Goal: Communication & Community: Answer question/provide support

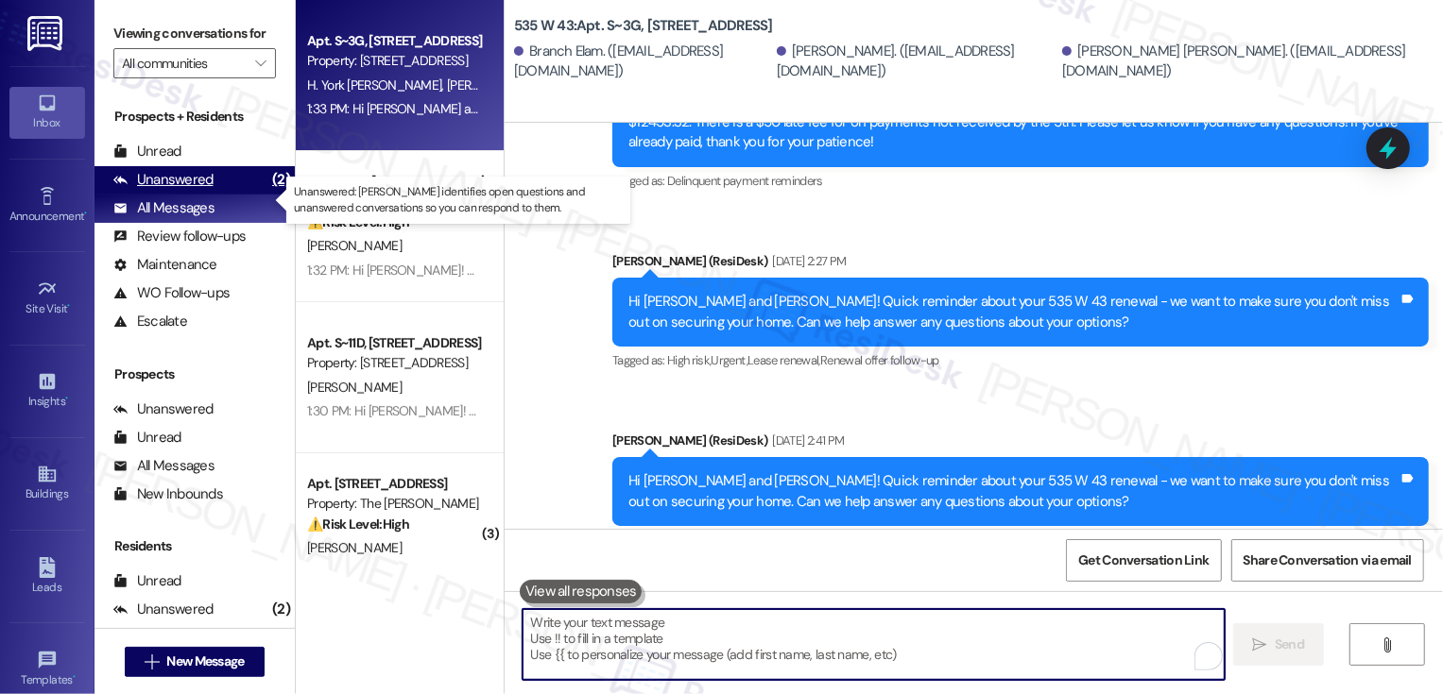
click at [239, 192] on div "Unanswered (2)" at bounding box center [194, 180] width 200 height 28
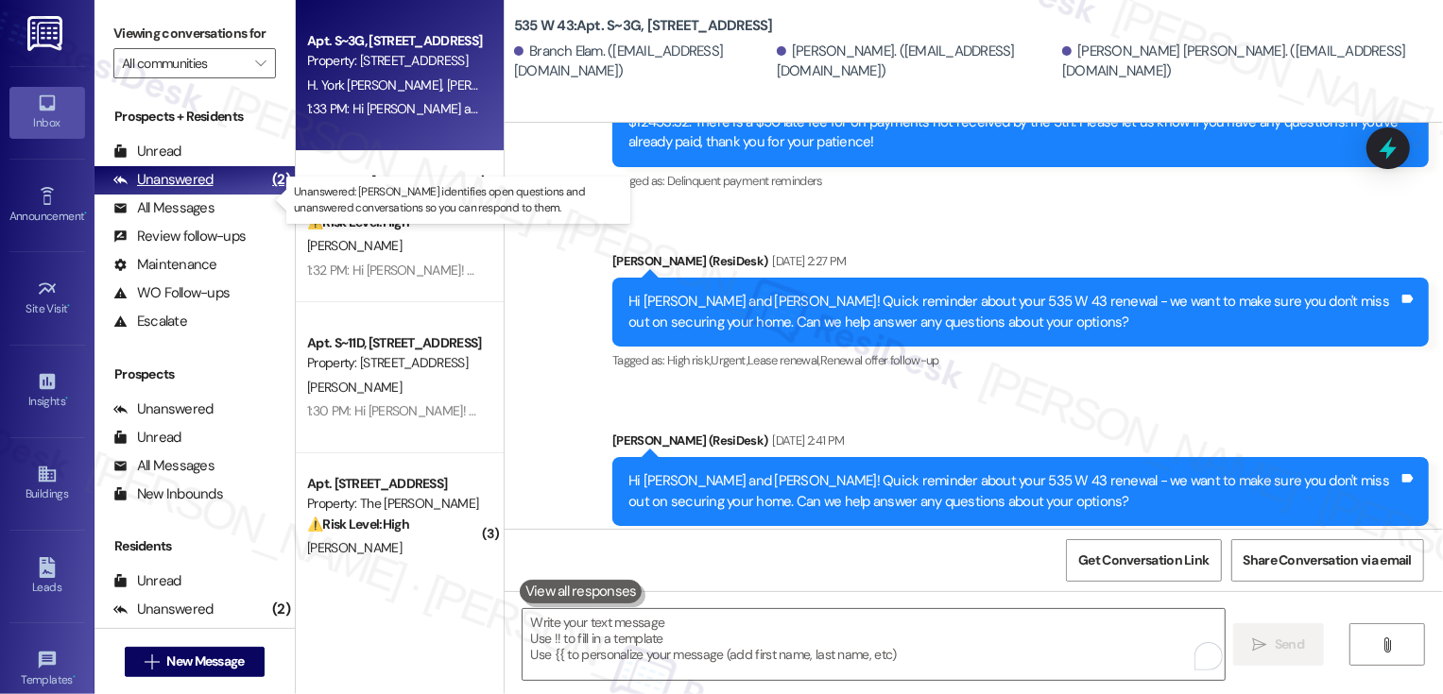
click at [239, 192] on div "Unanswered (2)" at bounding box center [194, 180] width 200 height 28
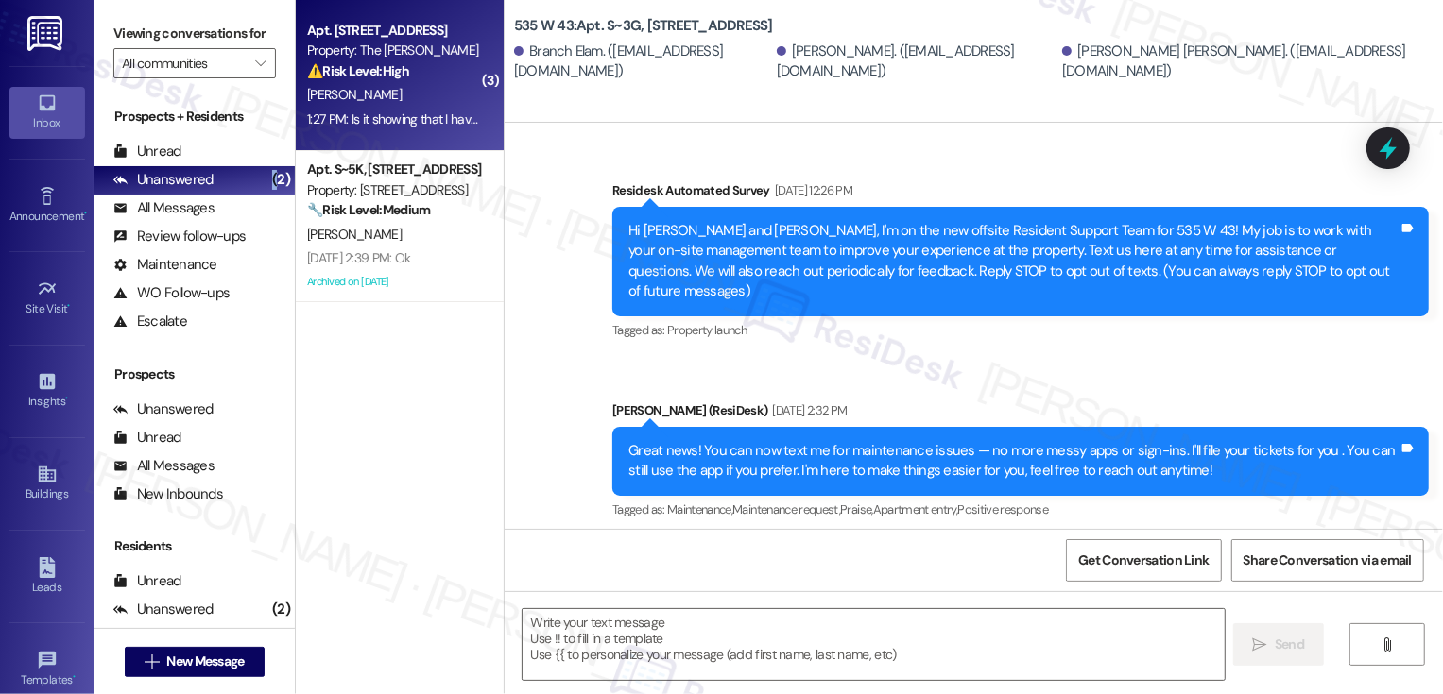
click at [404, 112] on div "1:27 PM: Is it showing that I haven't? 1:27 PM: Is it showing that I haven't?" at bounding box center [400, 119] width 187 height 17
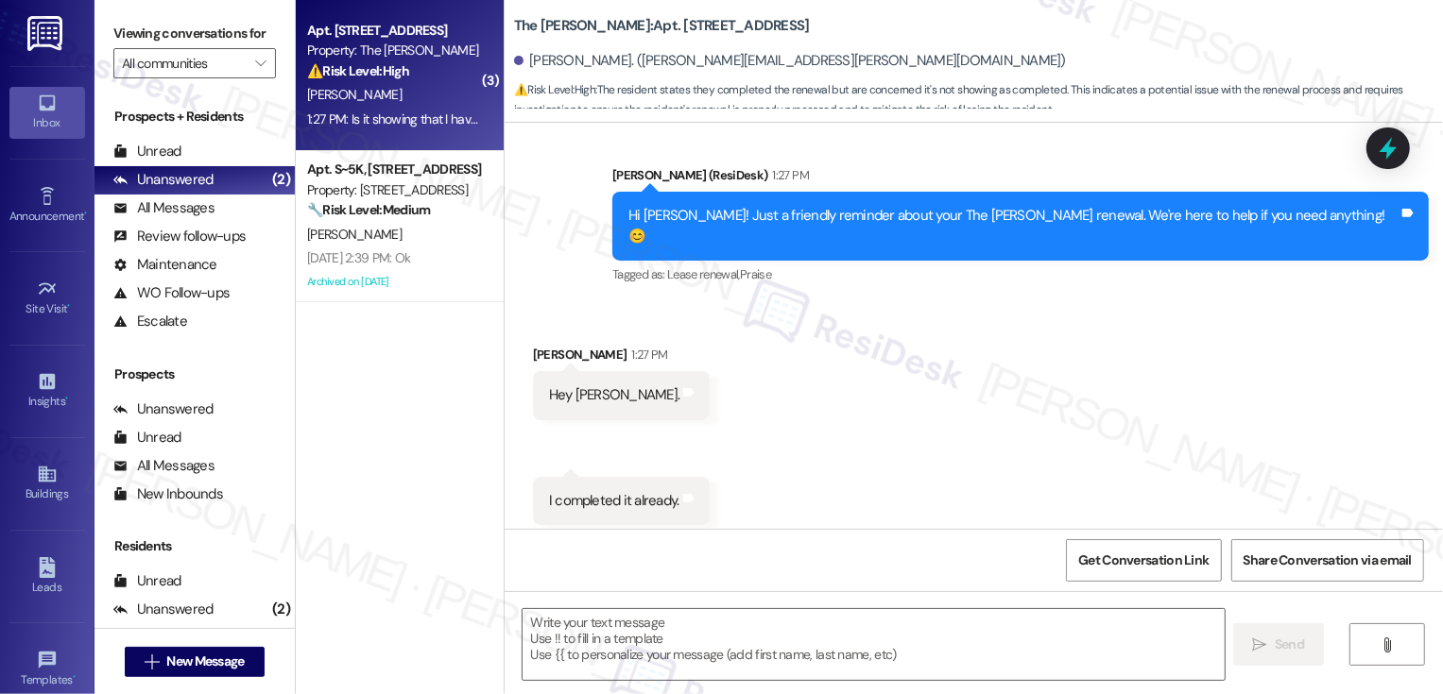
type textarea "Fetching suggested responses. Please feel free to read through the conversation…"
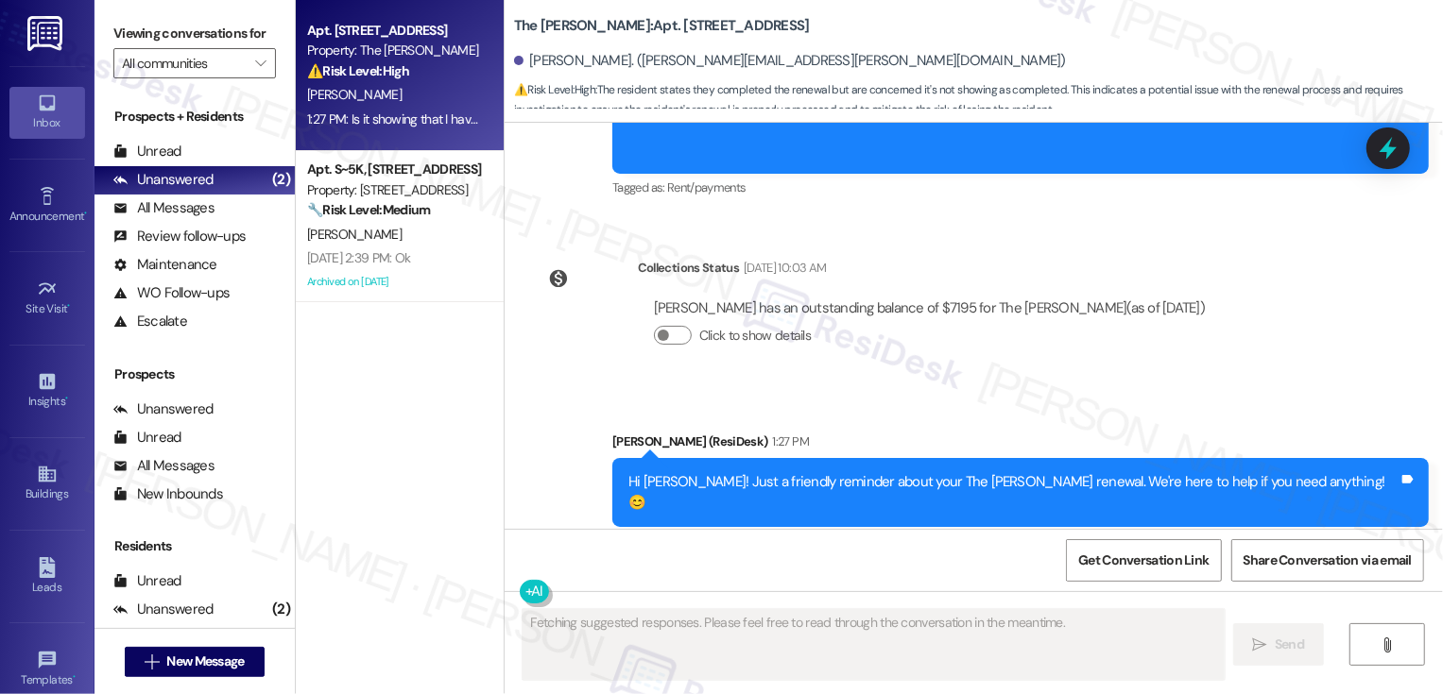
scroll to position [7868, 0]
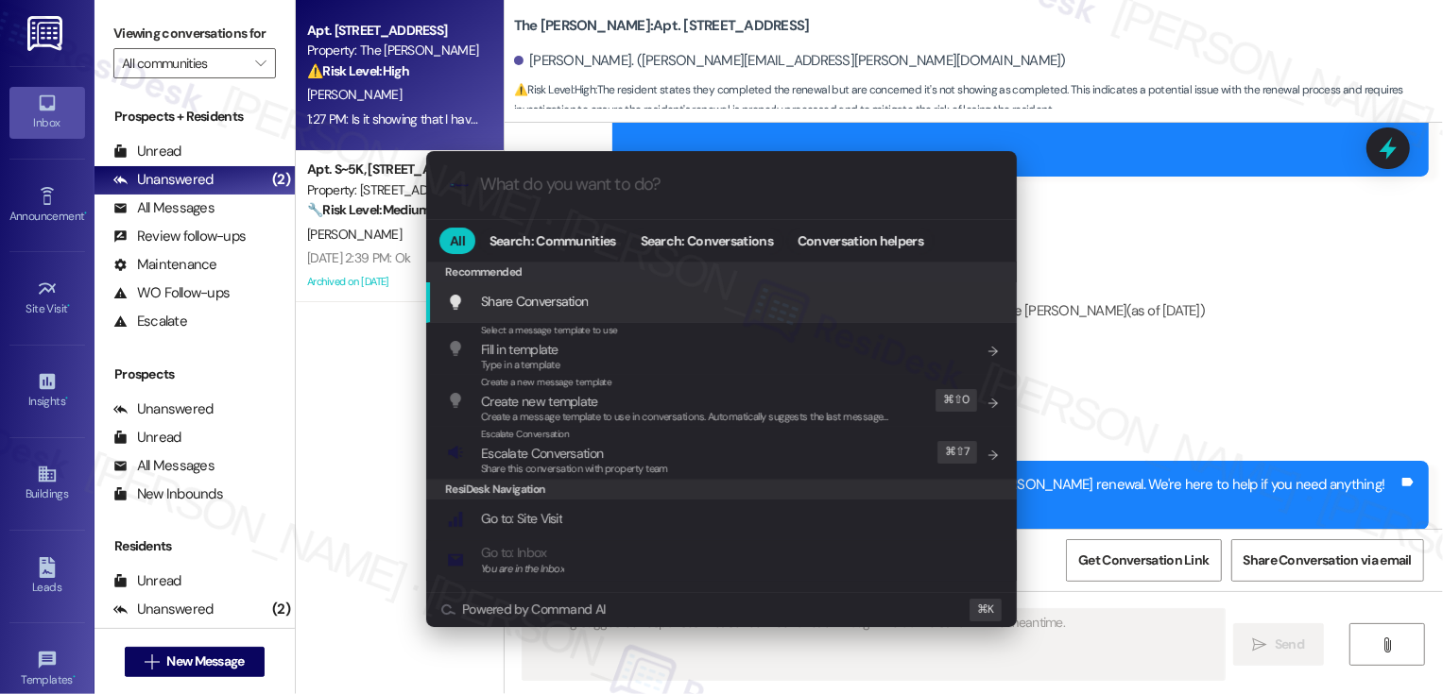
type input "e"
type textarea "Updating..."
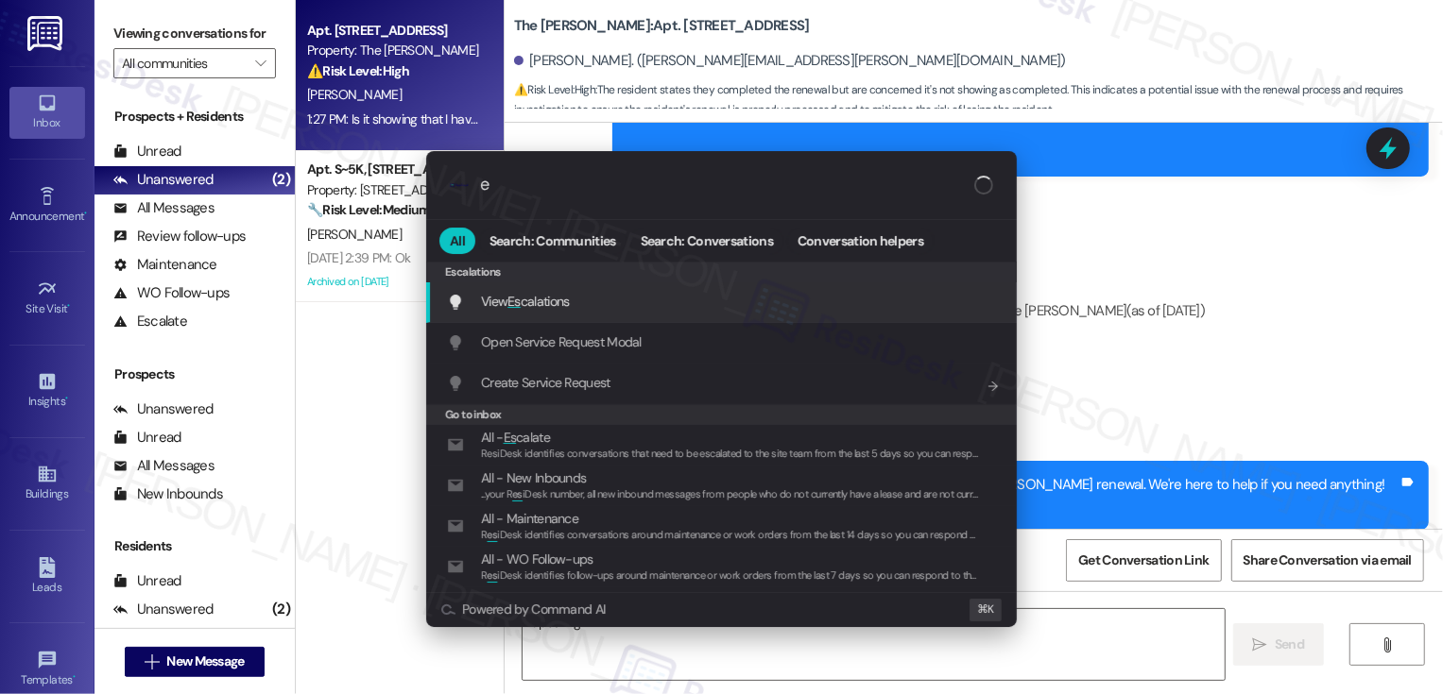
type input "es"
type textarea "Hi"
type input "escalate"
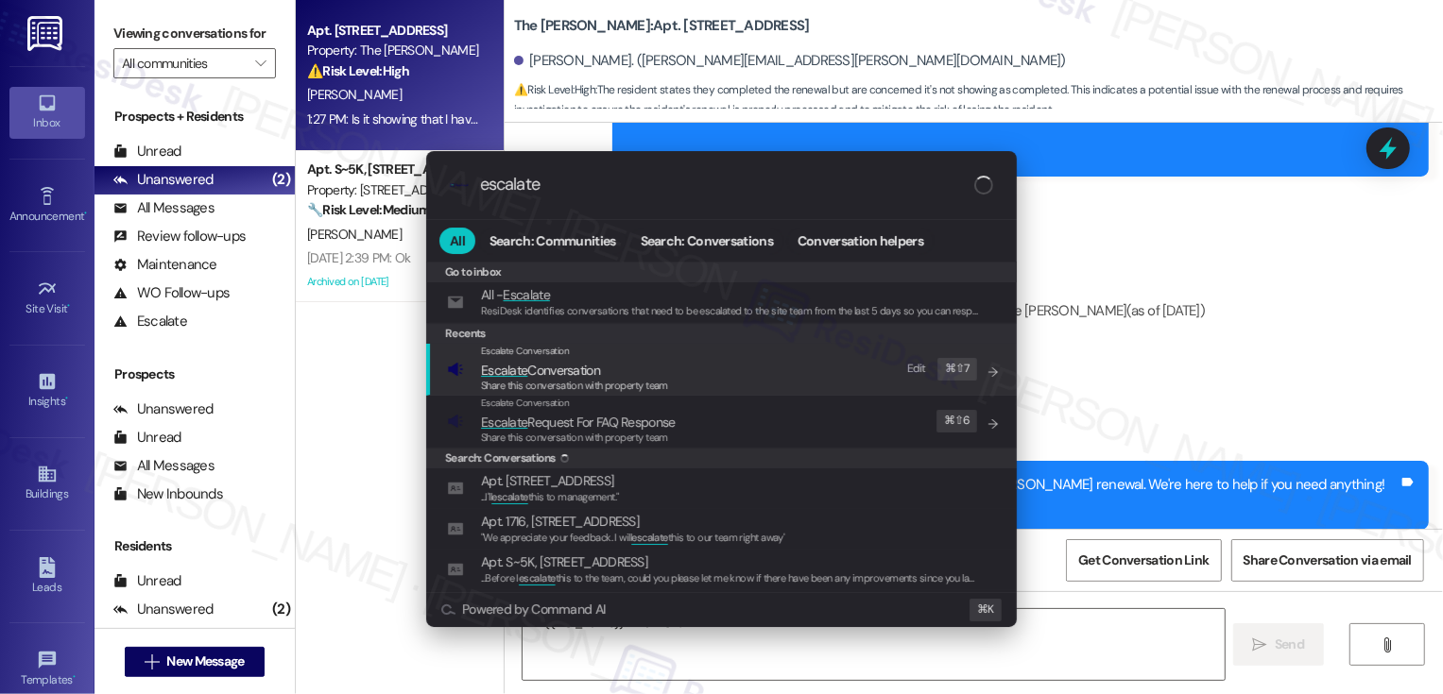
type textarea "Hi {{first_name}}! Thanks for letting"
type input "escalate"
click at [516, 369] on span "Escalate" at bounding box center [504, 370] width 46 height 17
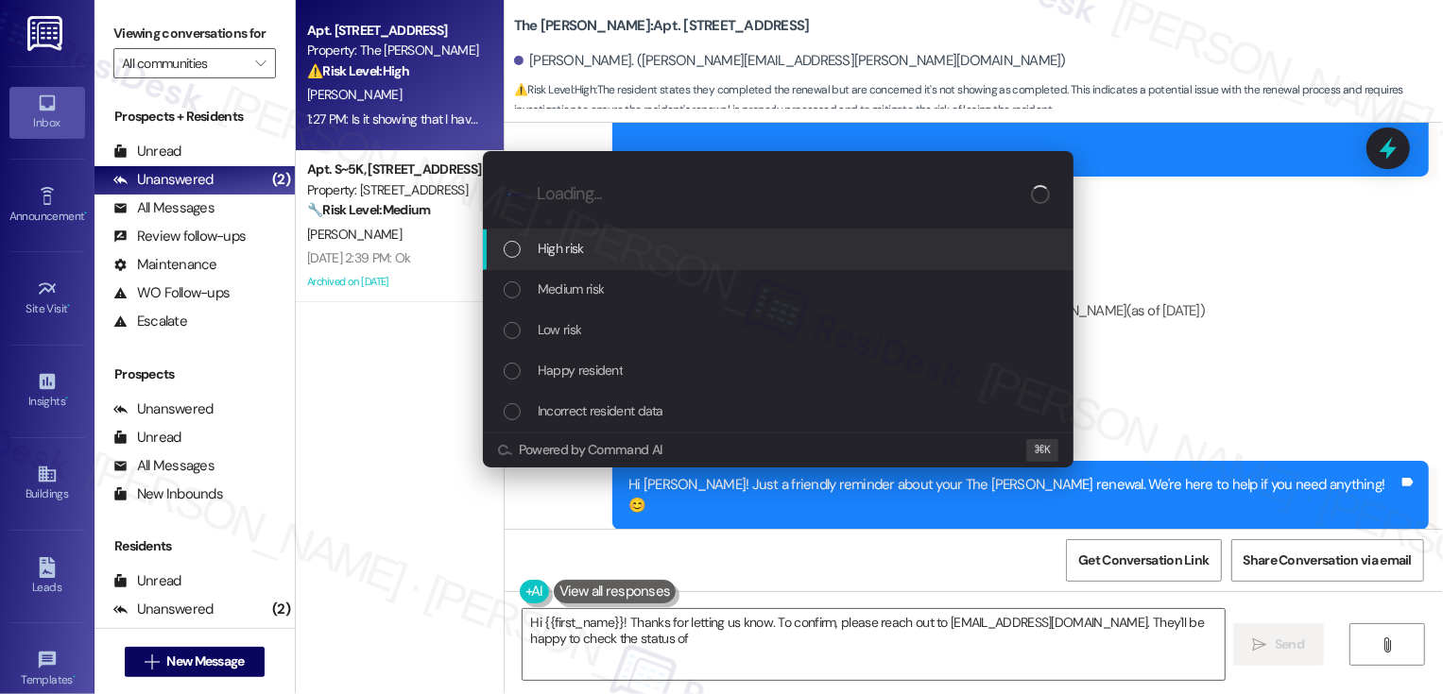
click at [551, 330] on span "Low risk" at bounding box center [559, 329] width 43 height 21
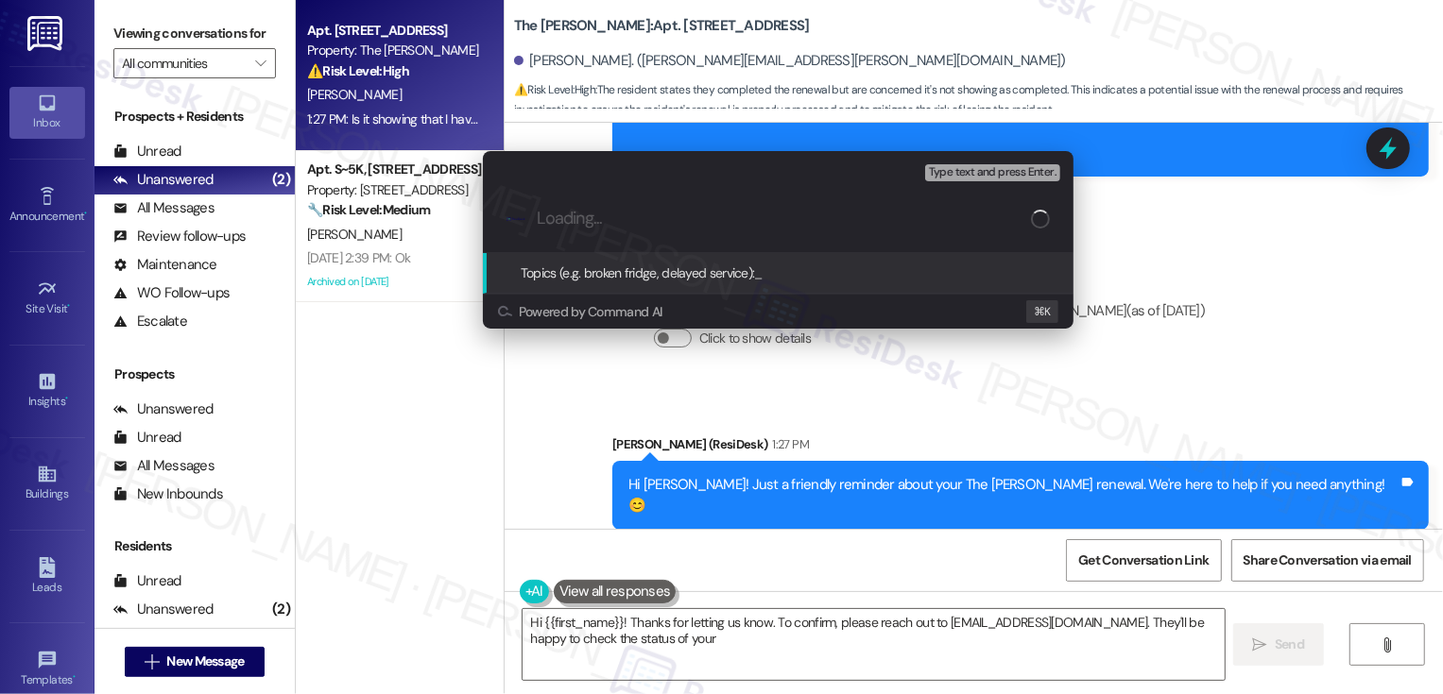
type textarea "Hi {{first_name}}! Thanks for letting us know. To confirm, please reach out to …"
type input "Pl"
type textarea "Hi {{first_name}}! Thanks for letting us know. To confirm, please reach out to …"
type input "Please confirm renewal status"
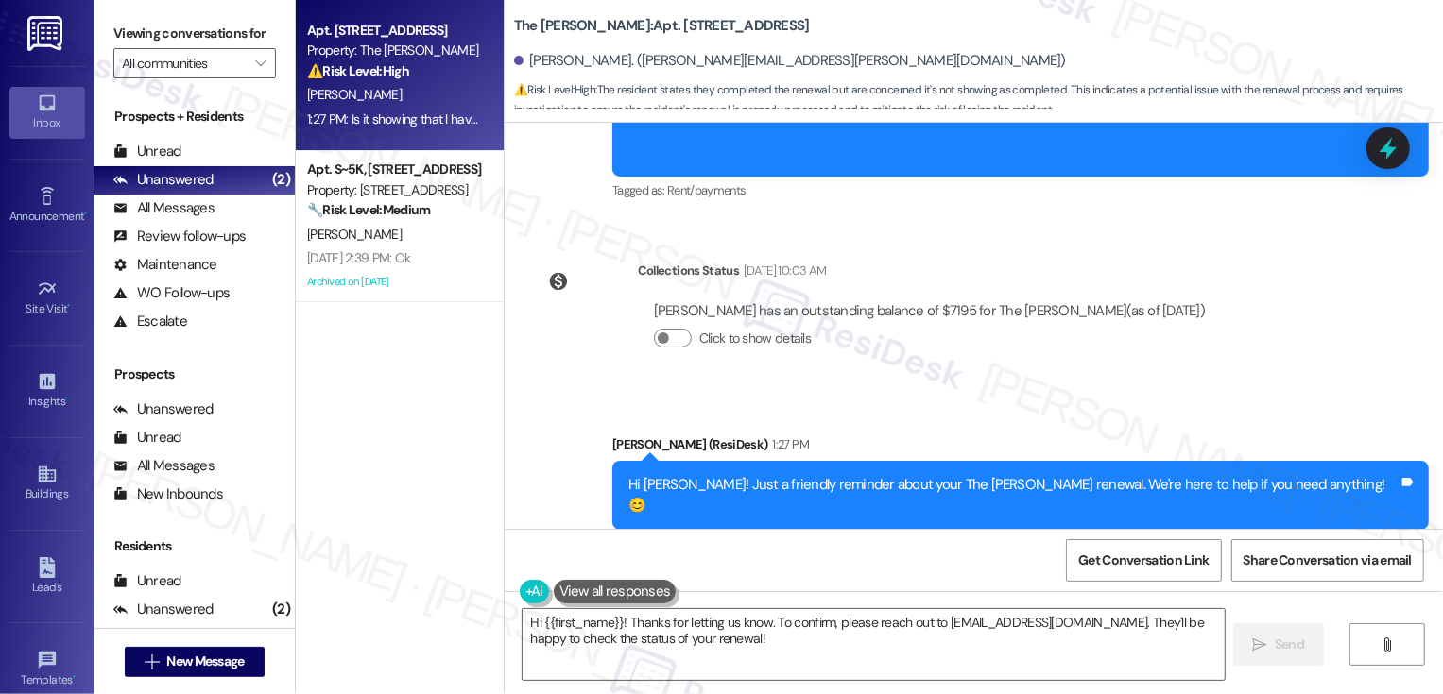
scroll to position [0, 0]
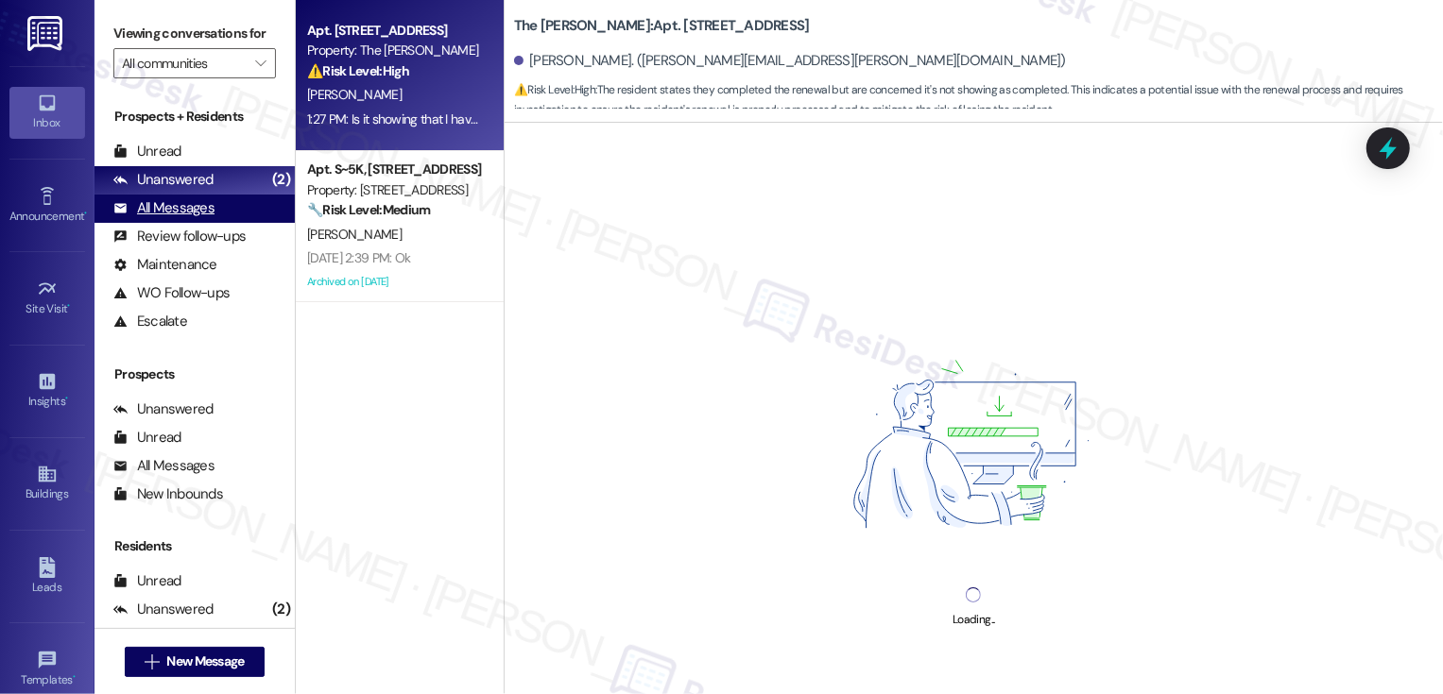
click at [228, 223] on div "All Messages (undefined)" at bounding box center [194, 209] width 200 height 28
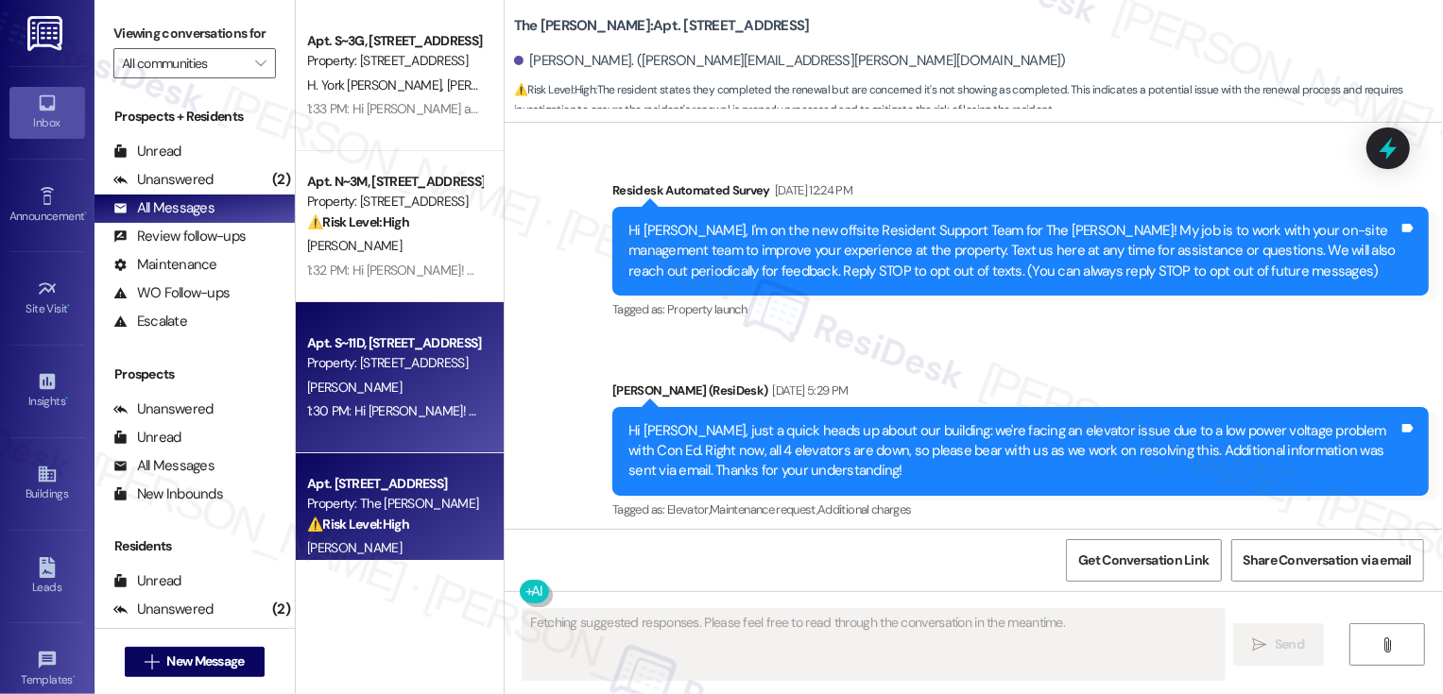
scroll to position [167, 0]
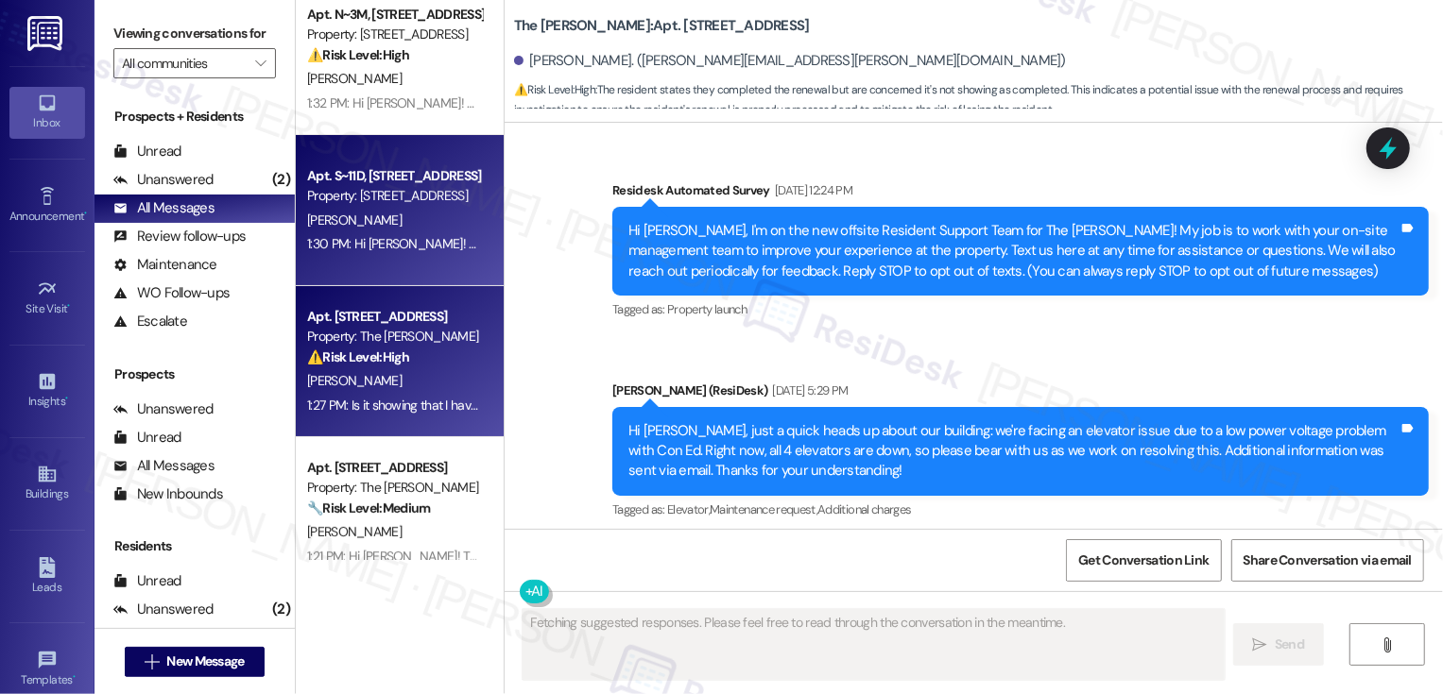
type textarea "Fetching suggested responses. Please feel free to read through the conversation…"
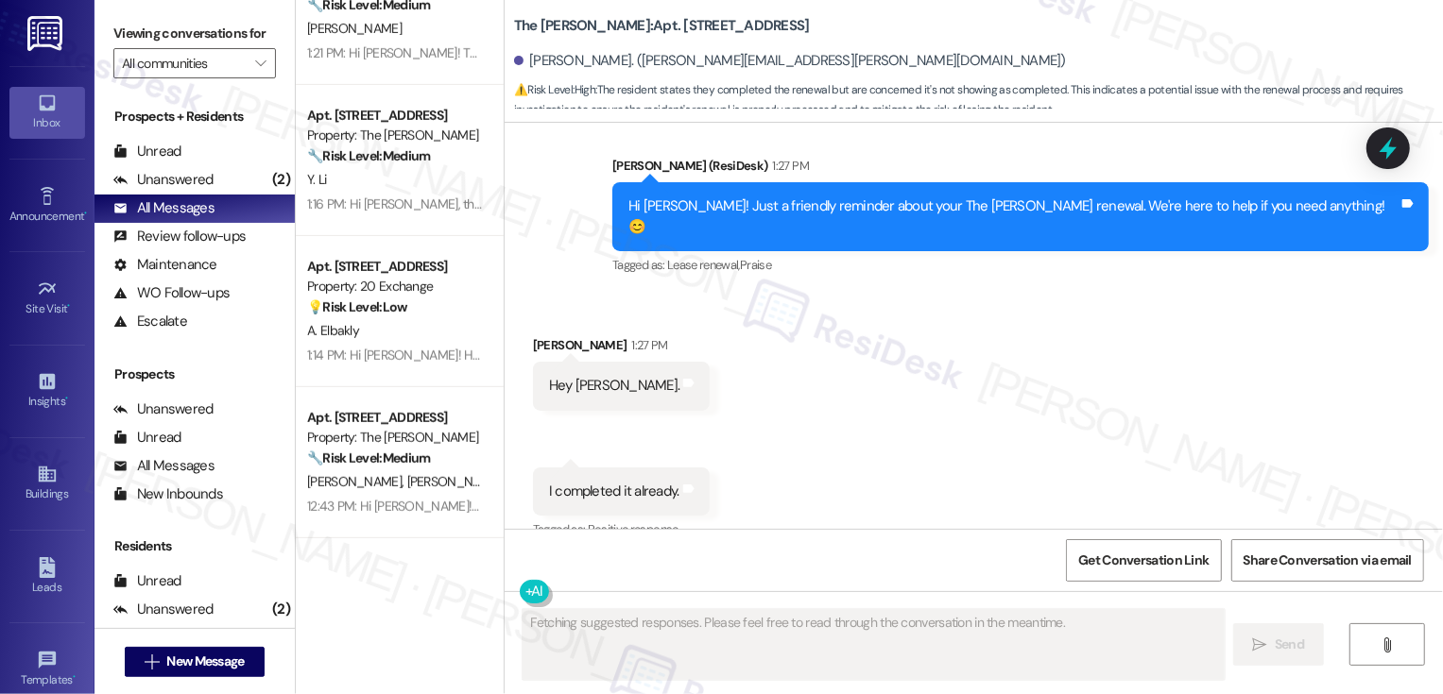
scroll to position [678, 0]
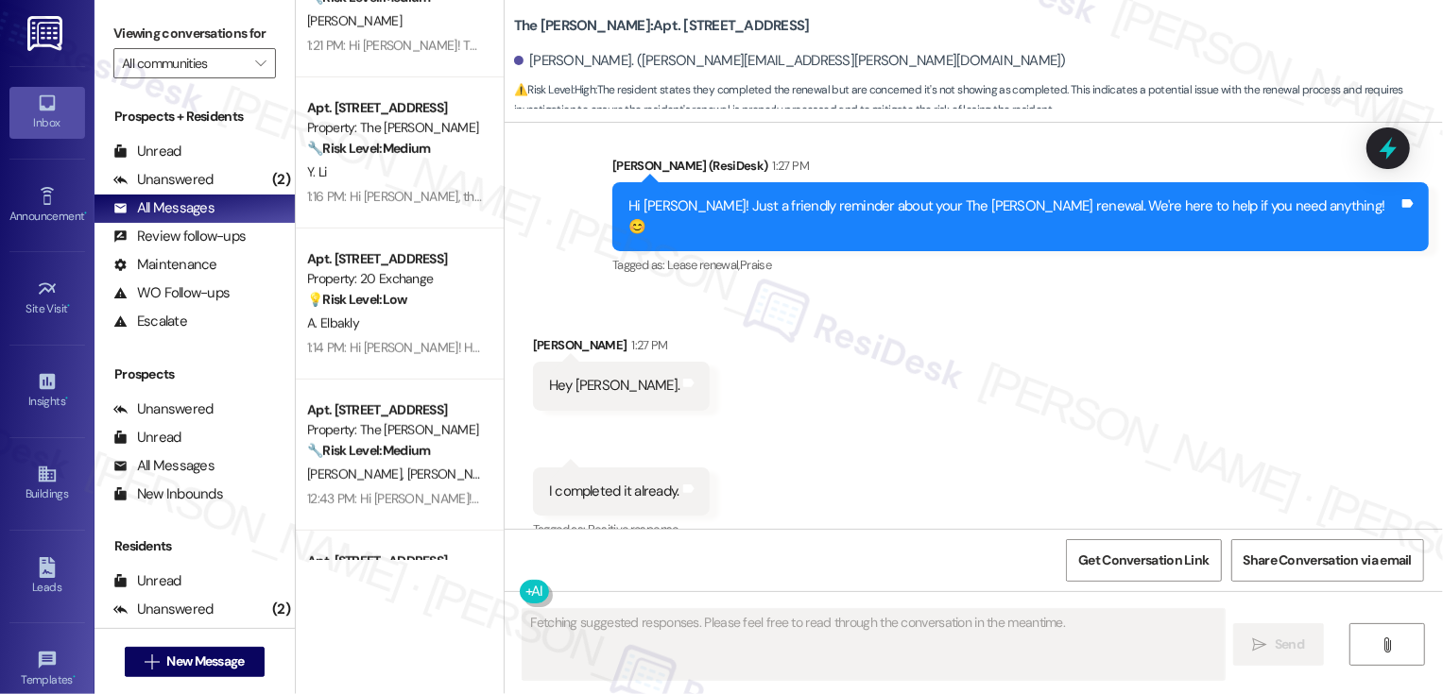
click at [397, 175] on div "Y. Li" at bounding box center [394, 173] width 179 height 24
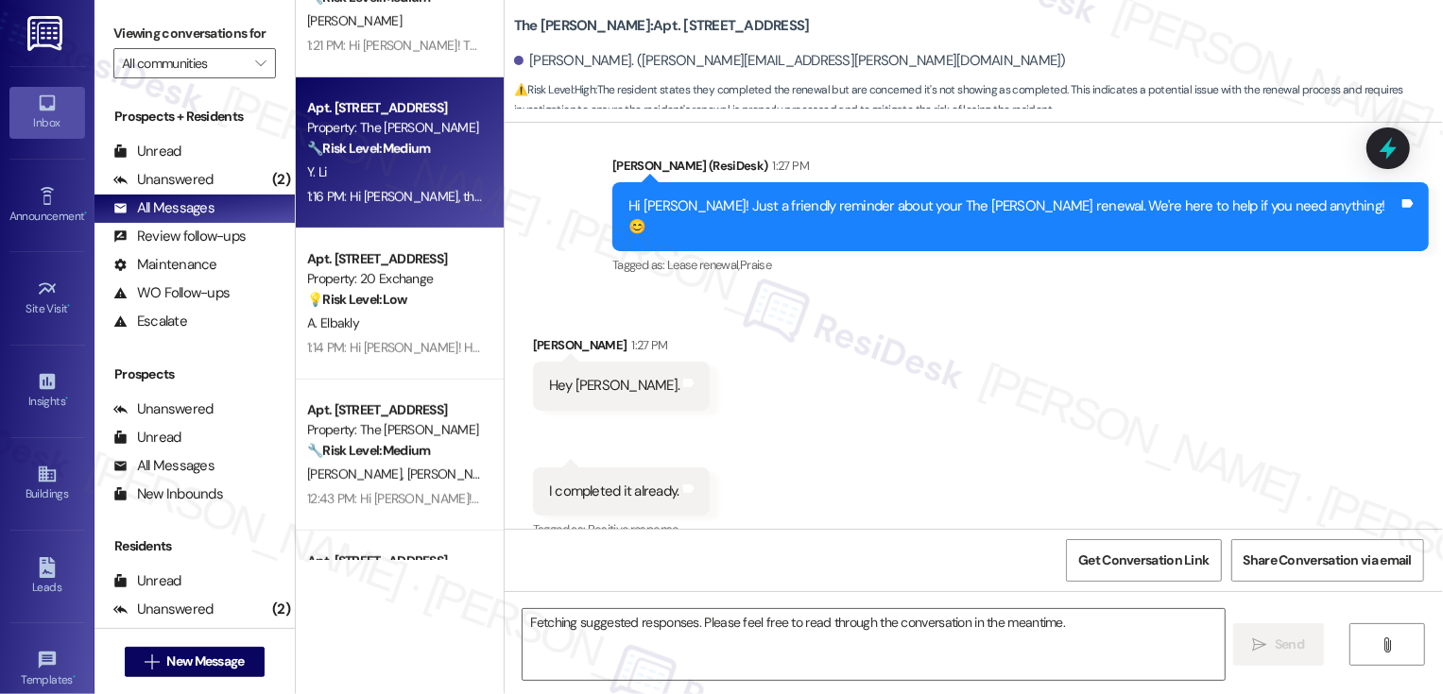
click at [397, 175] on div "Y. Li" at bounding box center [394, 173] width 179 height 24
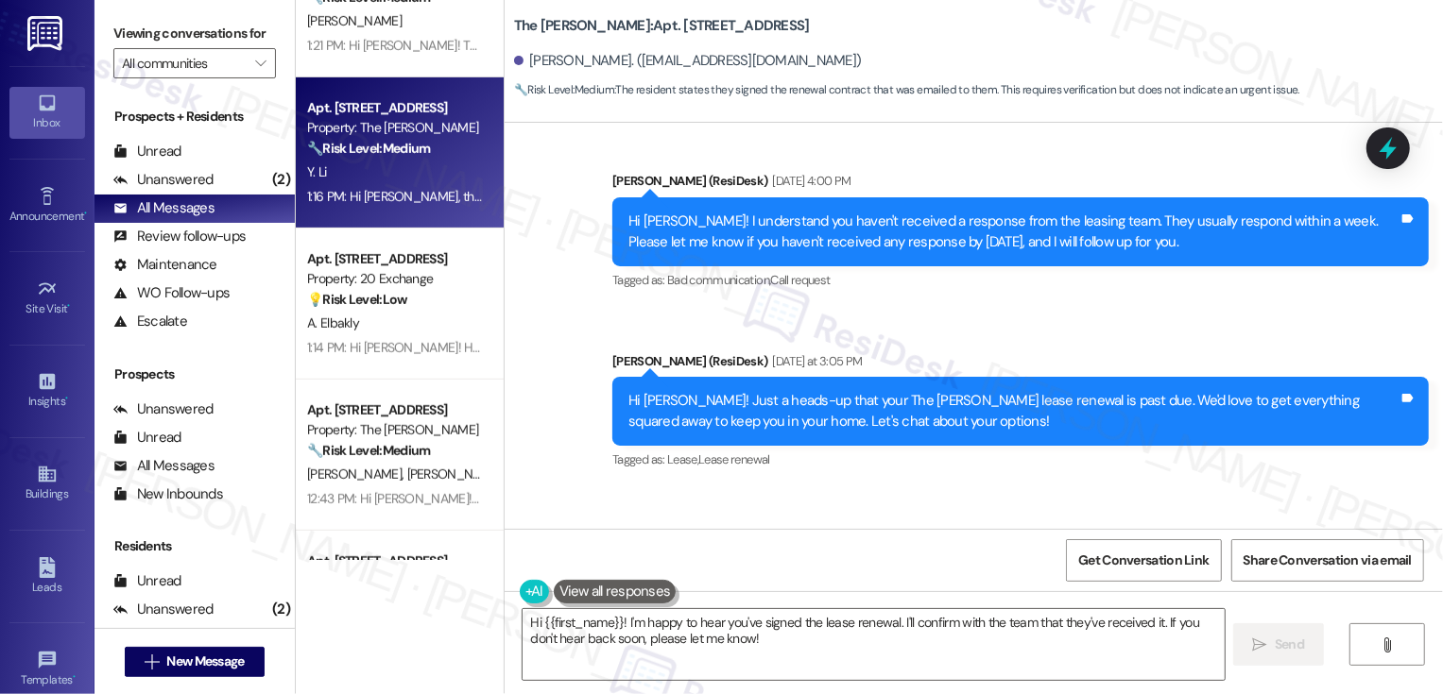
scroll to position [16490, 0]
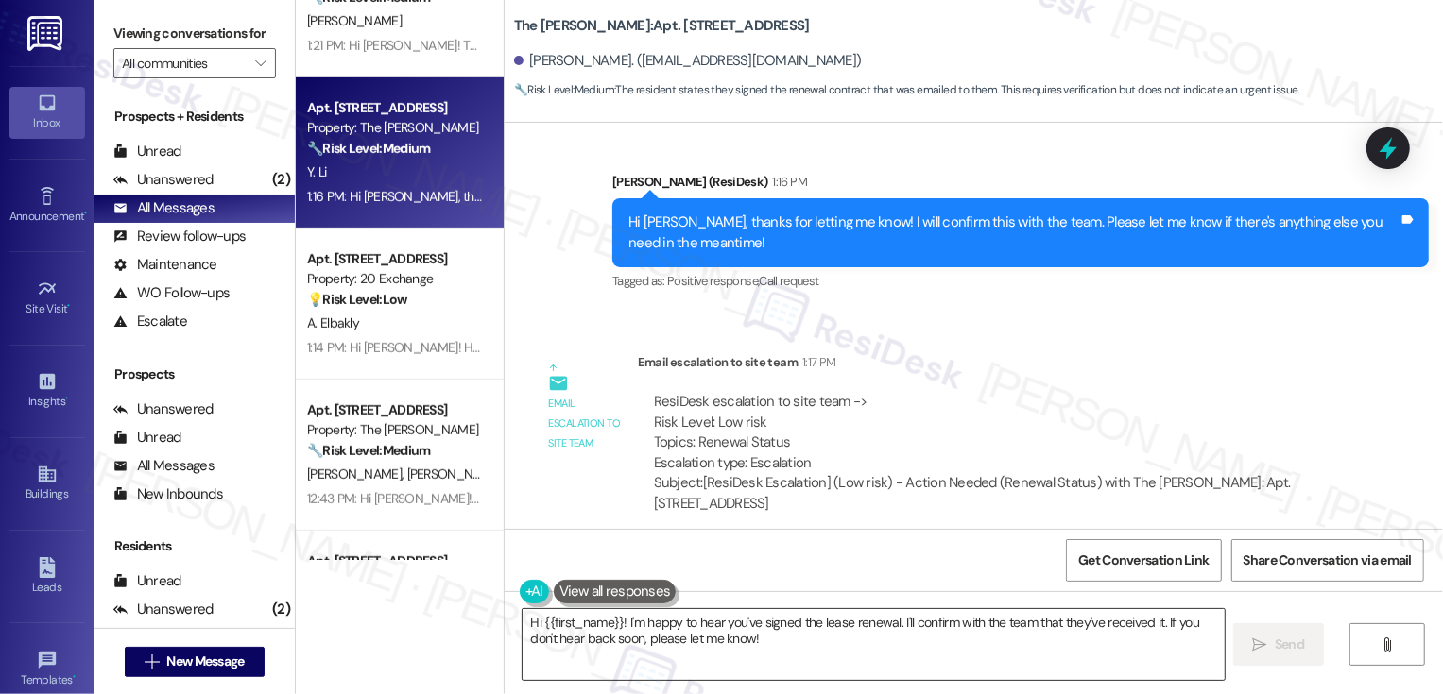
click at [625, 620] on textarea "Hi {{first_name}}! I'm happy to hear you've signed the lease renewal. I'll conf…" at bounding box center [874, 644] width 702 height 71
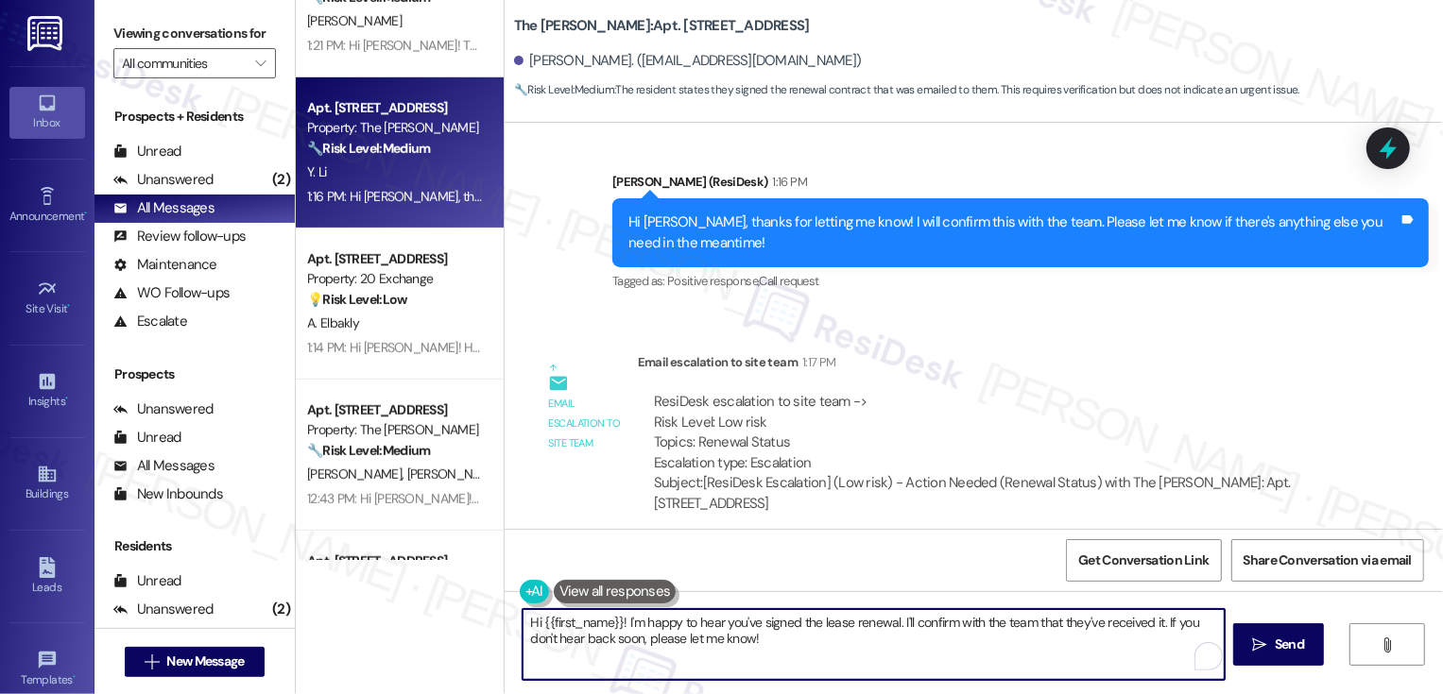
click at [726, 620] on textarea "Hi {{first_name}}! I'm happy to hear you've signed the lease renewal. I'll conf…" at bounding box center [874, 644] width 702 height 71
drag, startPoint x: 690, startPoint y: 625, endPoint x: 850, endPoint y: 663, distance: 165.2
click at [850, 663] on textarea "Hi {{first_name}}! I'm happy to hear you've signed the lease renewal. I'll conf…" at bounding box center [874, 644] width 702 height 71
type textarea "Hi {{first_name}}! Just a quick update that the office confirmed your lease has…"
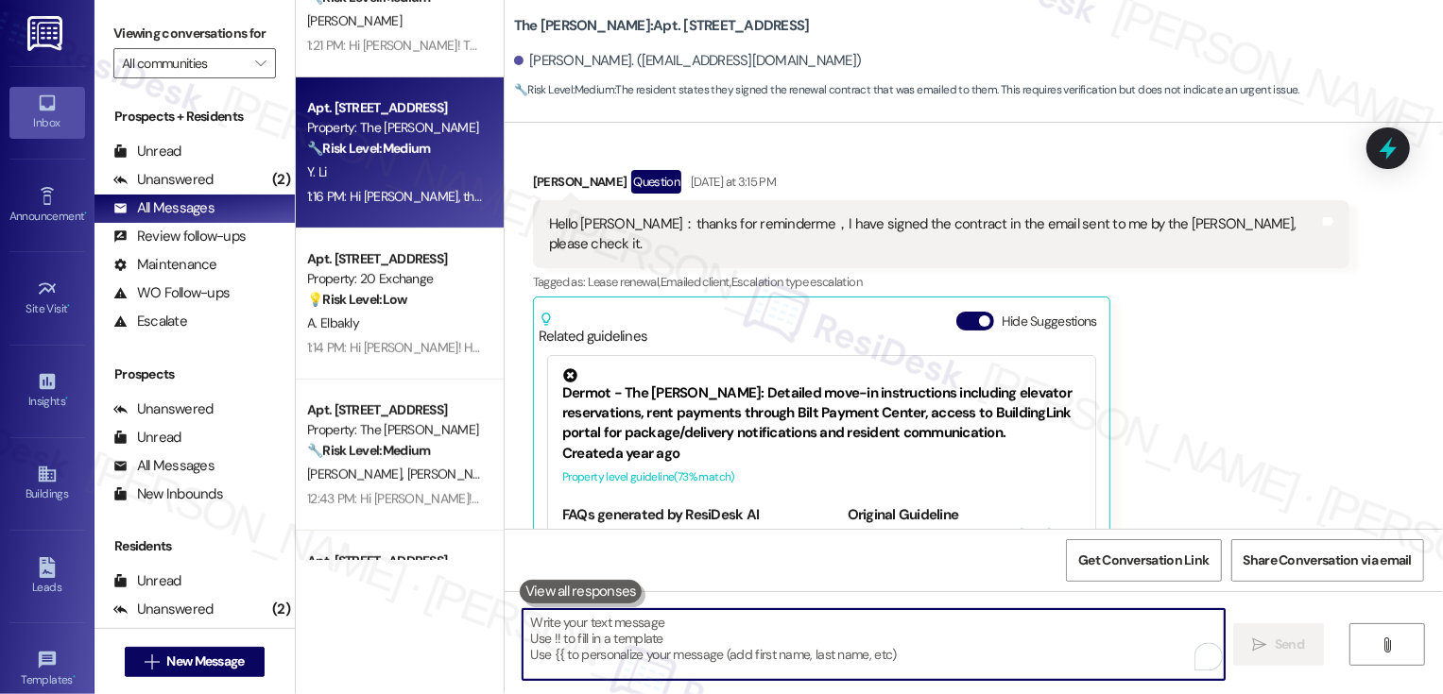
scroll to position [15904, 0]
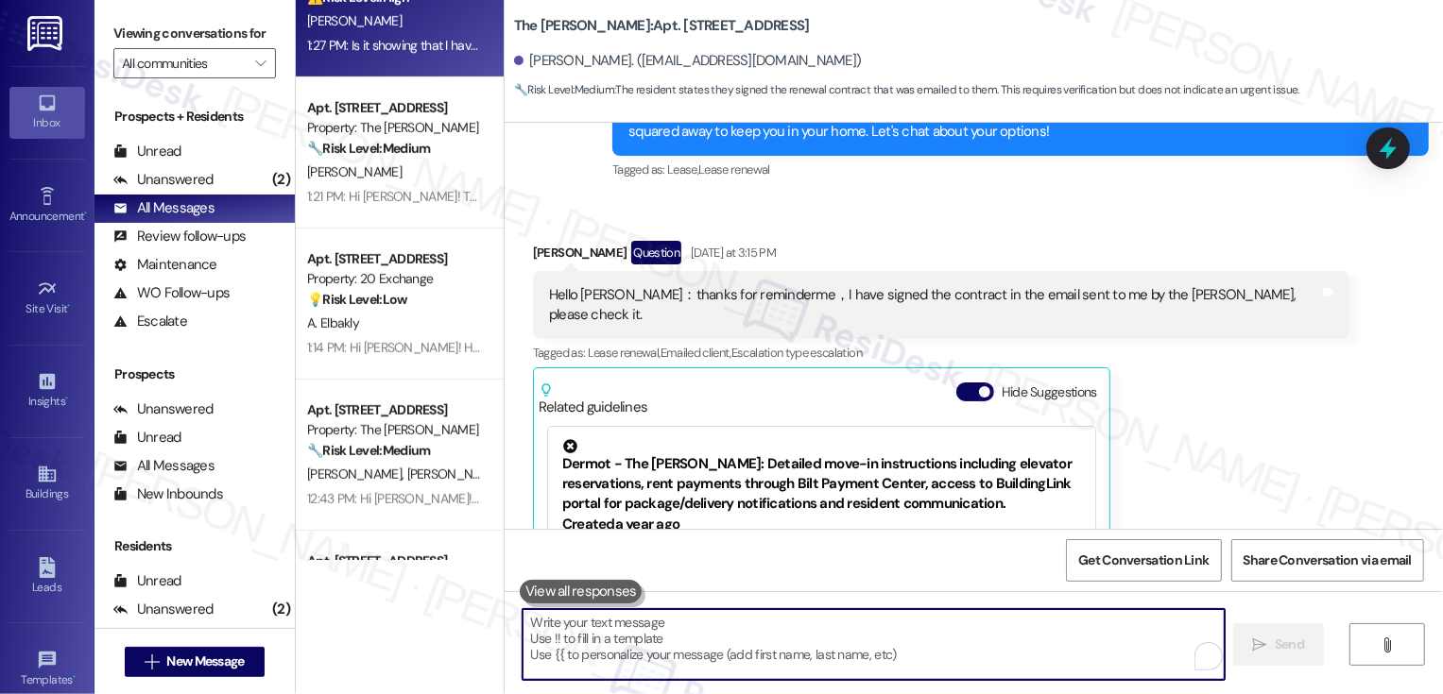
click at [358, 32] on div "[PERSON_NAME]" at bounding box center [394, 21] width 179 height 24
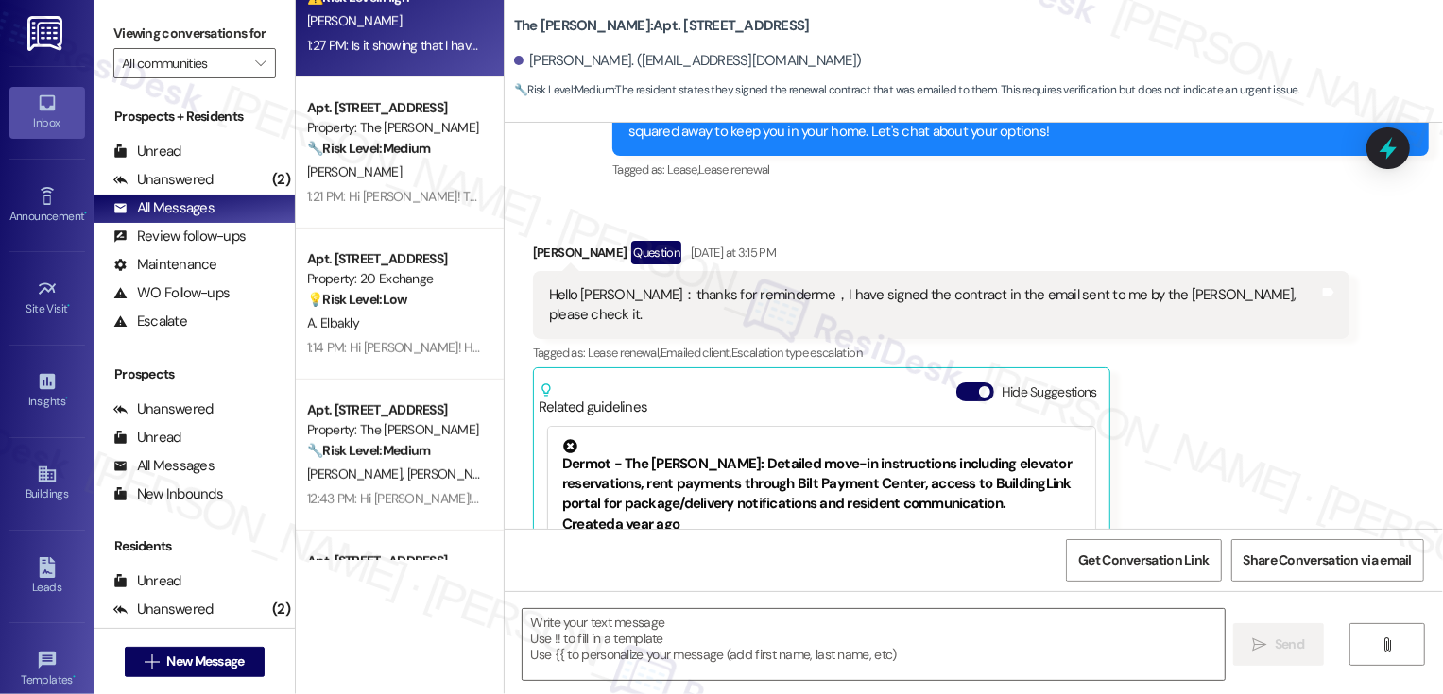
type textarea "Fetching suggested responses. Please feel free to read through the conversation…"
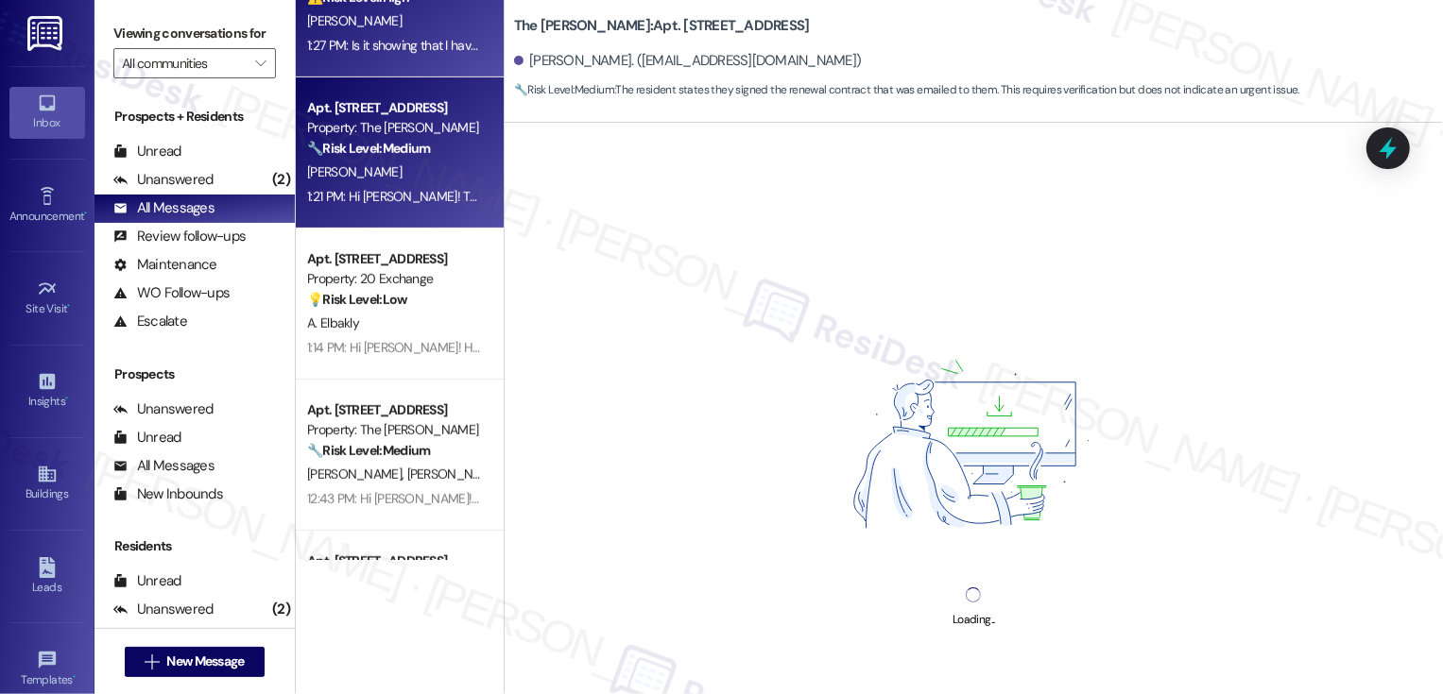
click at [375, 131] on div "Property: The [PERSON_NAME]" at bounding box center [394, 128] width 175 height 20
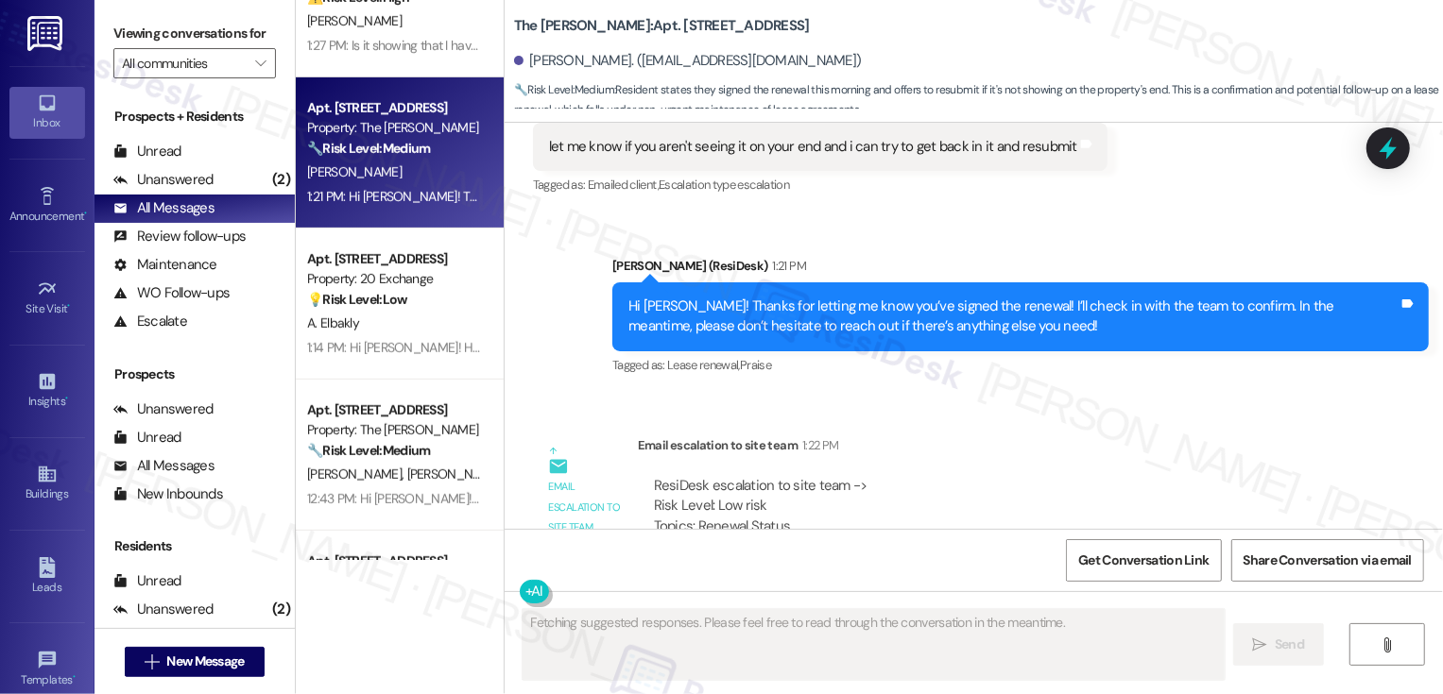
scroll to position [7421, 0]
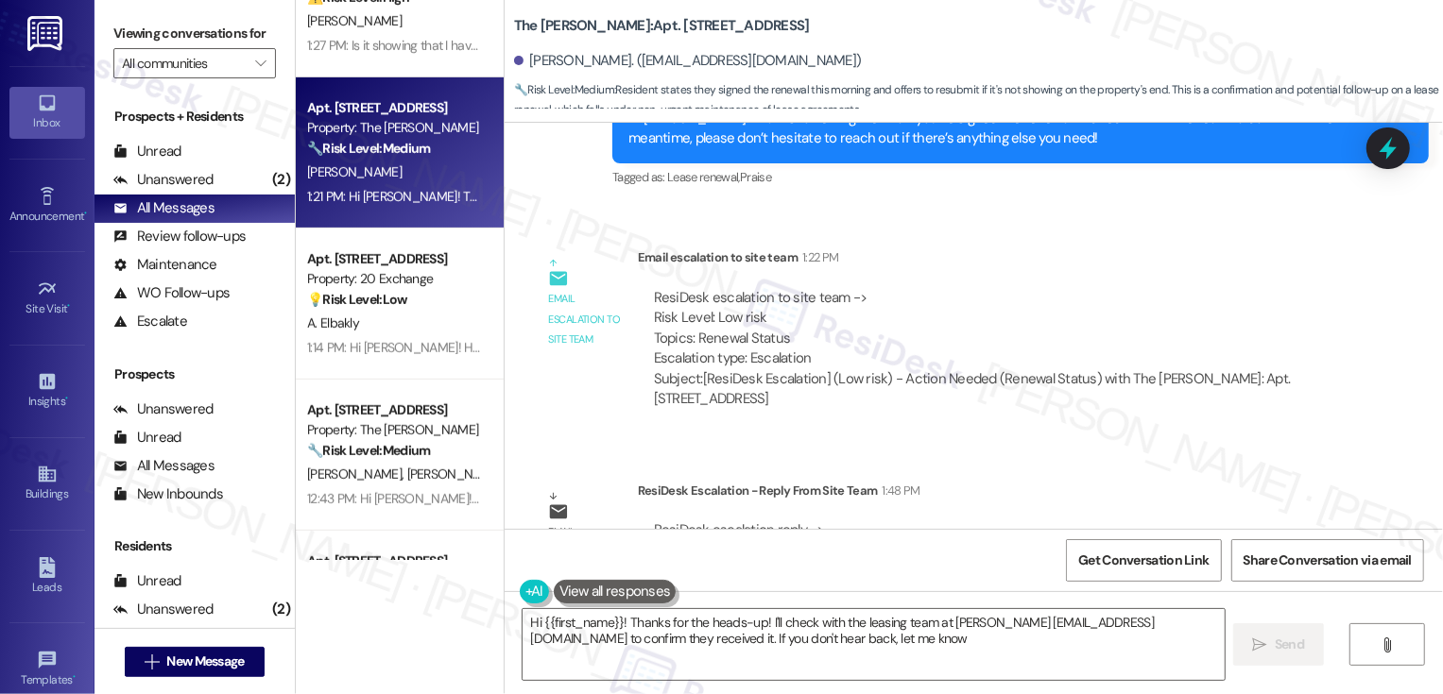
type textarea "Hi {{first_name}}! Thanks for the heads-up! I'll check with the leasing team at…"
click at [824, 659] on textarea "Hi {{first_name}}! Thanks for the heads-up! I'll check with the leasing team at…" at bounding box center [874, 644] width 702 height 71
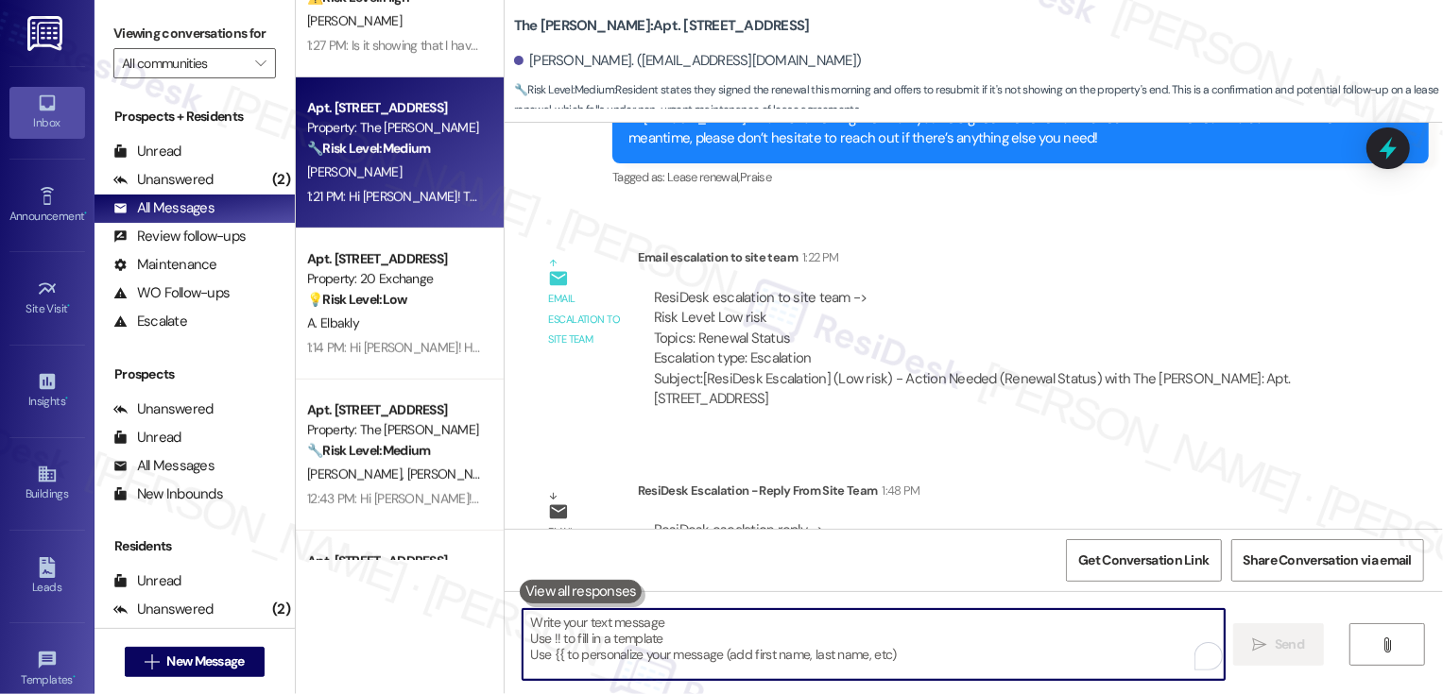
paste textarea "Hi {{first_name}}! Just a quick update that the office confirmed your lease has…"
type textarea "Hi {{first_name}}! Just a quick update that the office confirmed your lease has…"
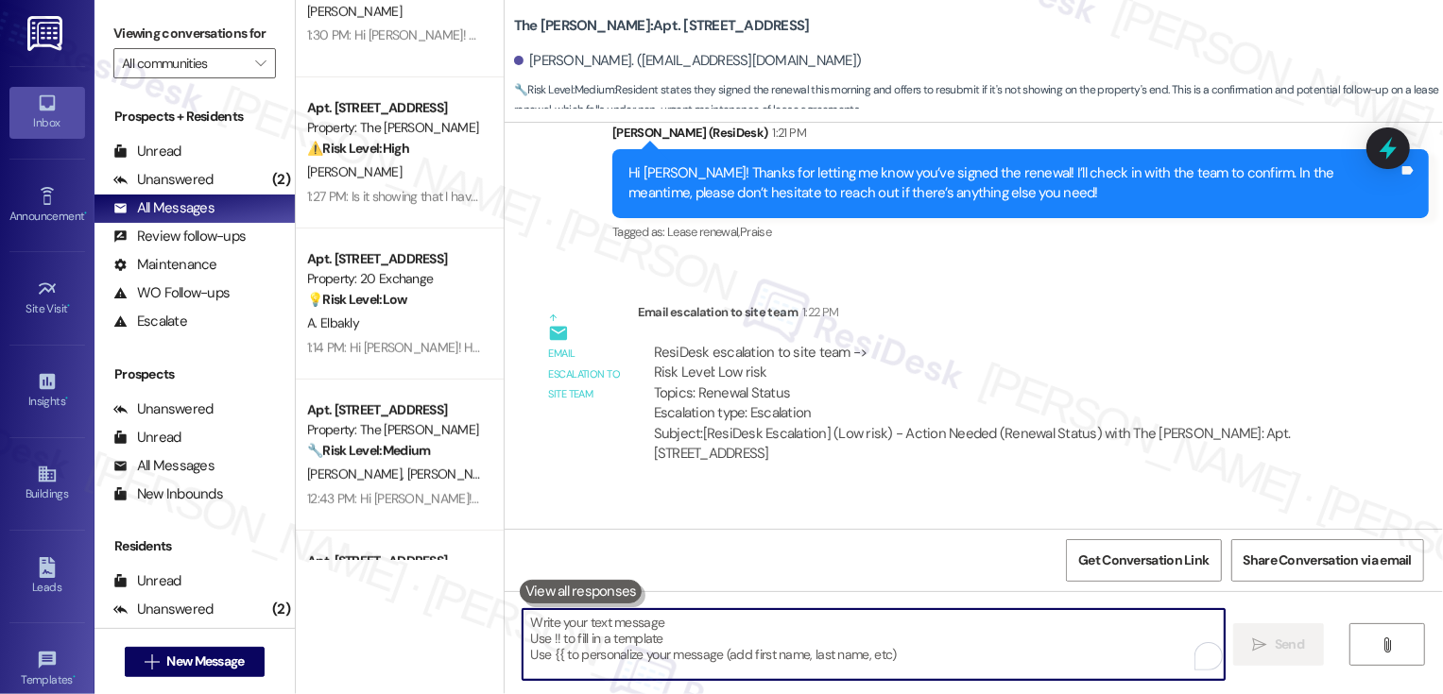
scroll to position [7553, 0]
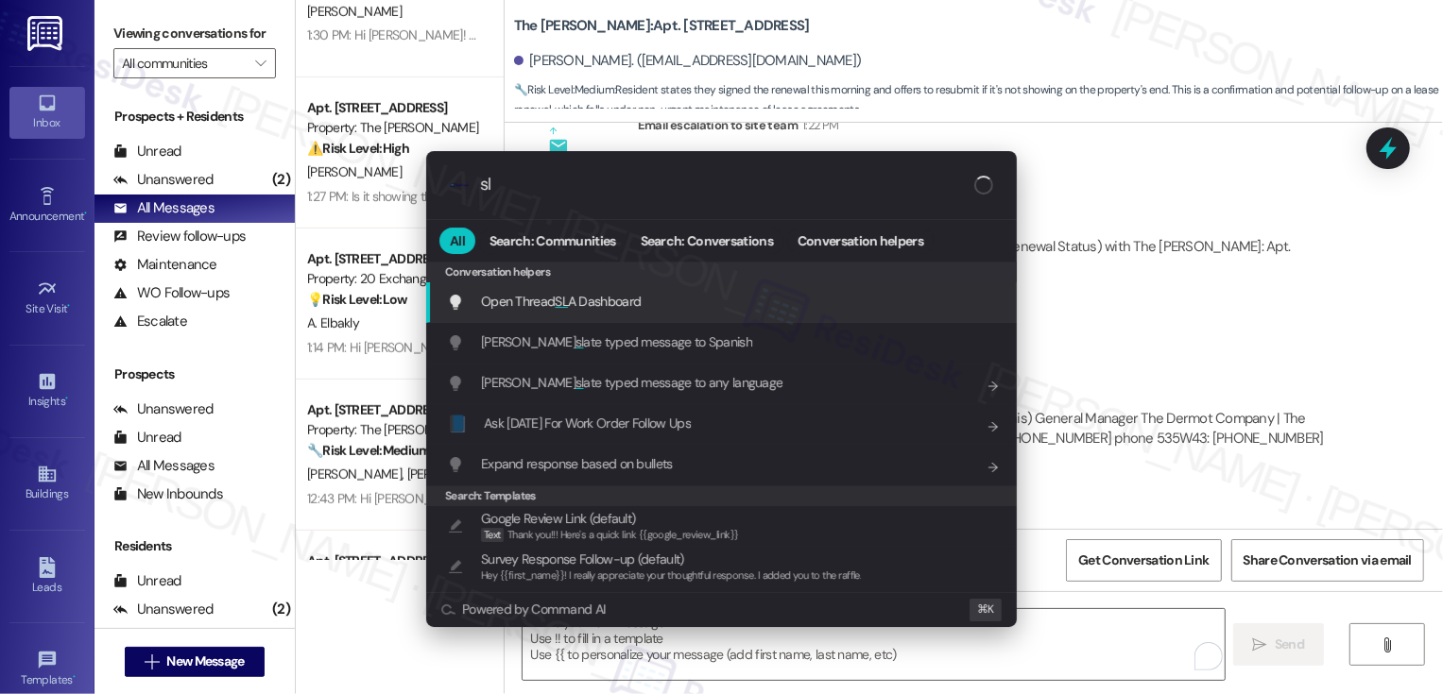
type input "sla"
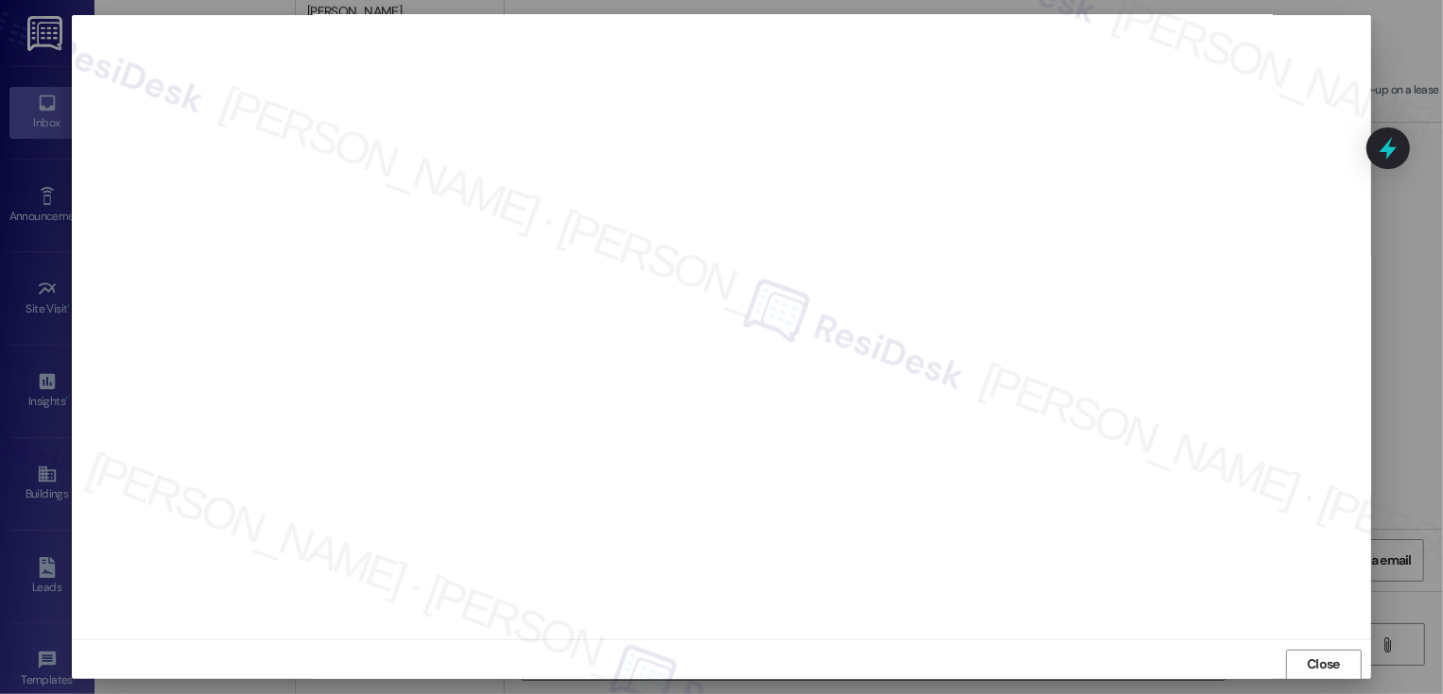
scroll to position [0, 0]
